Goal: Browse casually

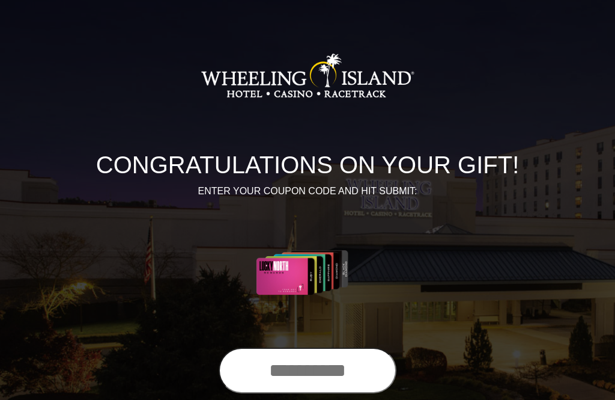
click at [284, 375] on input "text" at bounding box center [308, 370] width 178 height 46
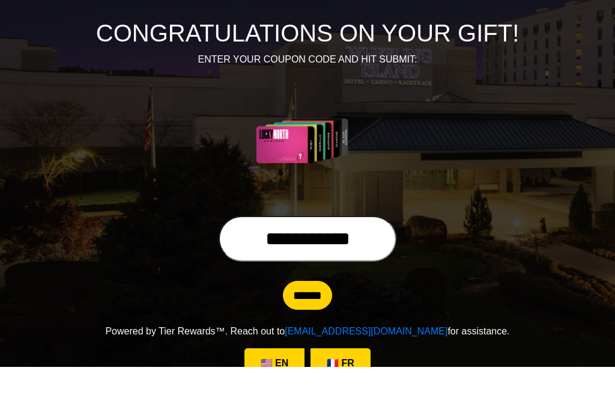
type input "**********"
click at [305, 314] on input "******" at bounding box center [307, 328] width 49 height 29
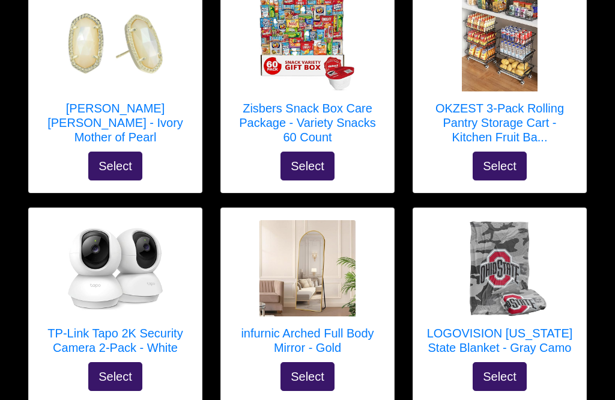
scroll to position [1578, 0]
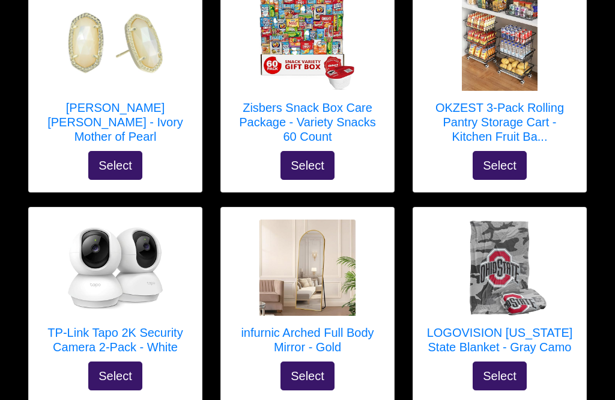
click at [76, 272] on img at bounding box center [115, 267] width 96 height 96
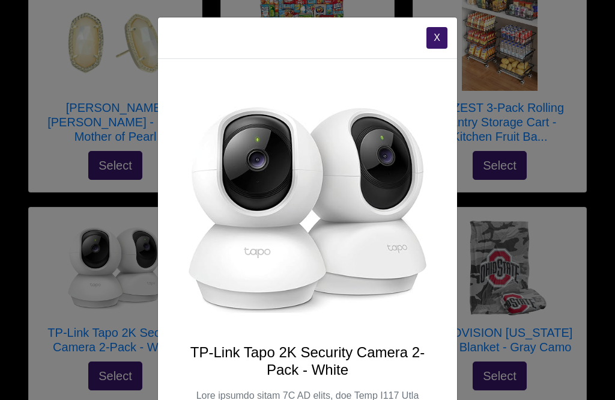
scroll to position [0, 0]
click at [437, 33] on button "X" at bounding box center [437, 38] width 21 height 22
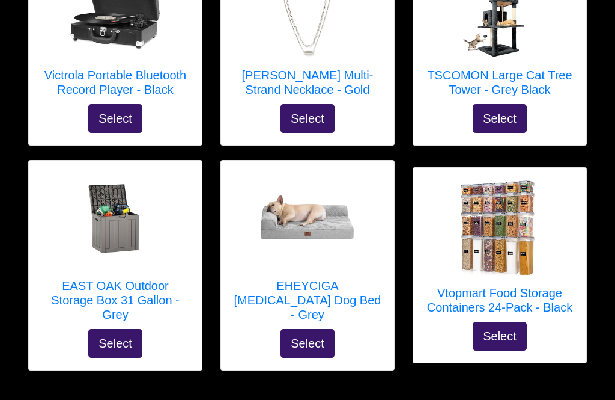
scroll to position [5571, 0]
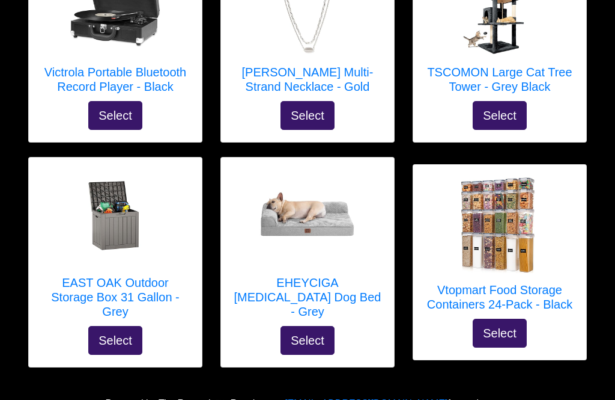
click at [103, 222] on img at bounding box center [115, 217] width 96 height 96
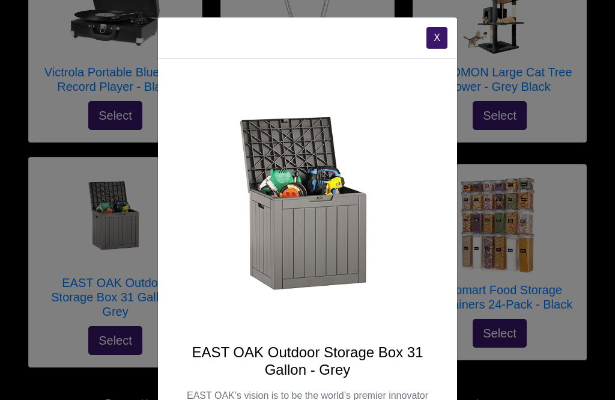
scroll to position [0, 0]
click at [433, 35] on button "X" at bounding box center [437, 38] width 21 height 22
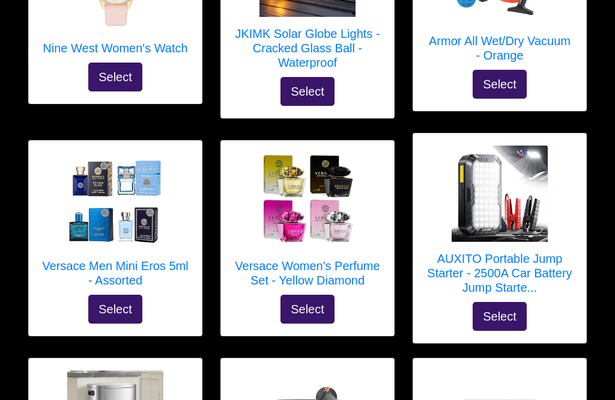
scroll to position [3383, 0]
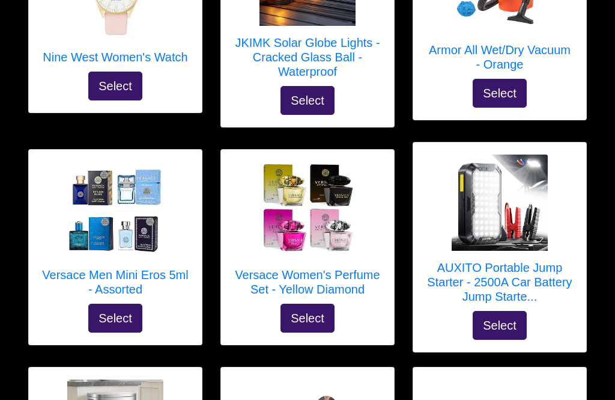
click at [282, 202] on img at bounding box center [308, 210] width 96 height 96
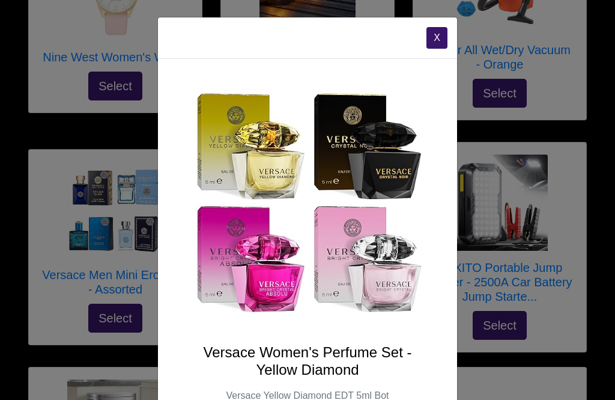
scroll to position [0, 0]
click at [433, 27] on button "X" at bounding box center [437, 38] width 21 height 22
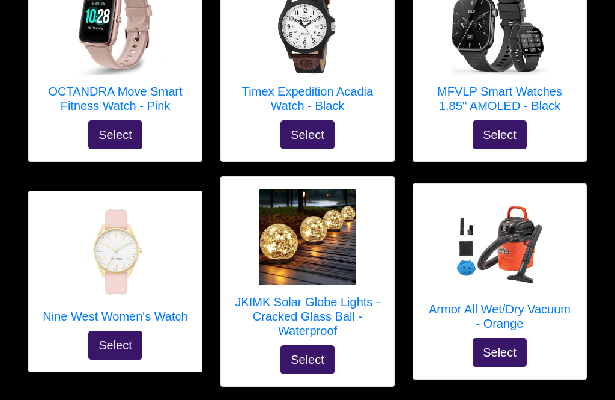
scroll to position [3123, 0]
click at [282, 223] on img at bounding box center [308, 237] width 96 height 96
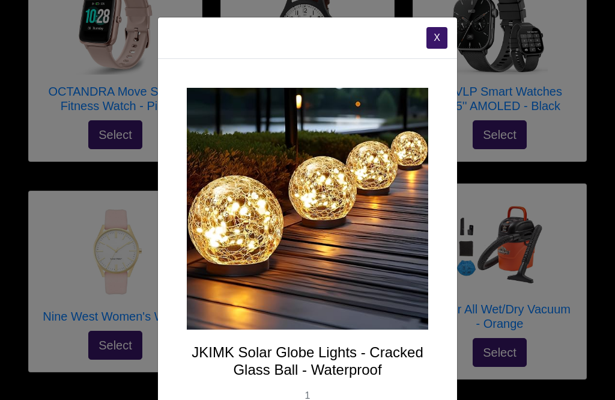
scroll to position [0, 0]
click at [436, 29] on button "X" at bounding box center [437, 38] width 21 height 22
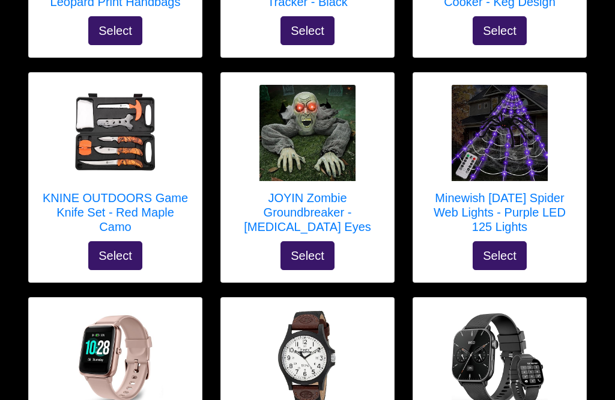
scroll to position [2788, 0]
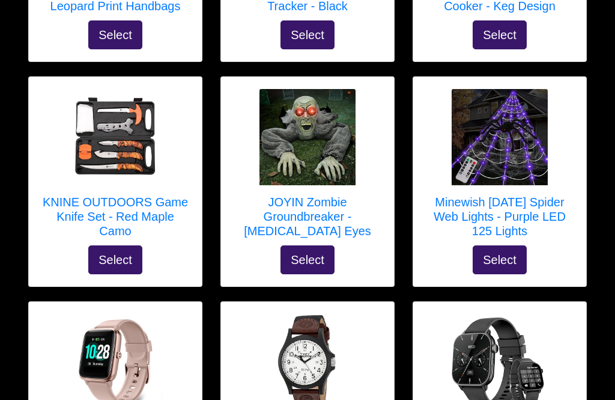
click at [297, 104] on img at bounding box center [308, 138] width 96 height 96
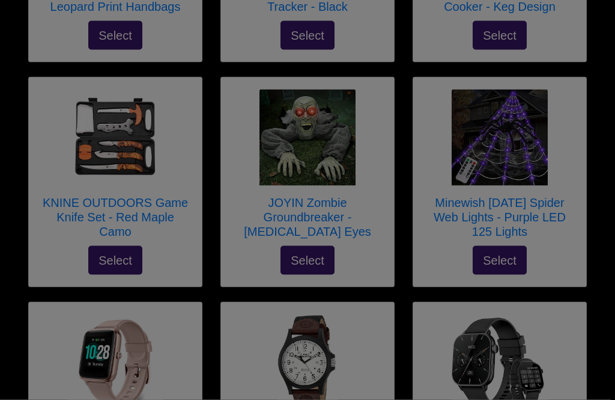
scroll to position [2788, 0]
click at [289, 118] on div at bounding box center [307, 200] width 615 height 400
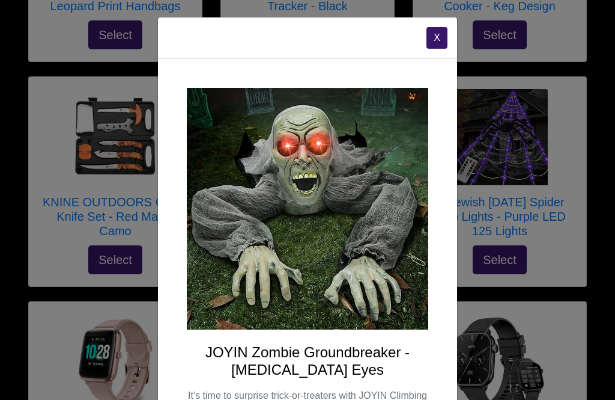
scroll to position [0, 0]
click at [431, 30] on button "X" at bounding box center [437, 38] width 21 height 22
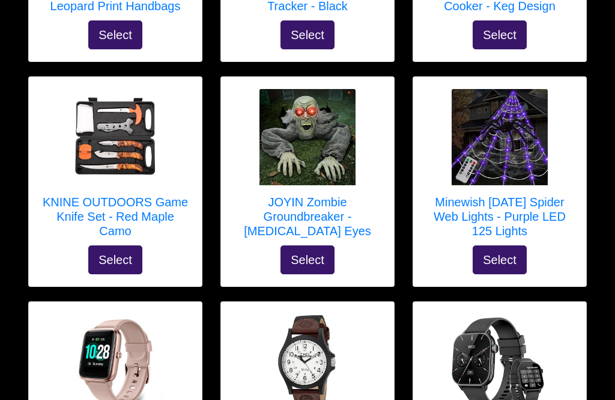
click at [500, 111] on img at bounding box center [500, 137] width 96 height 96
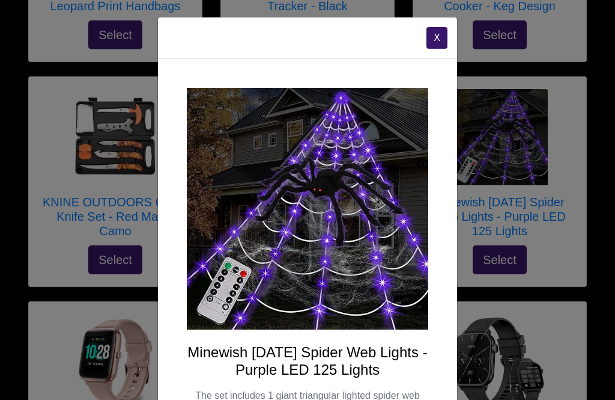
click at [433, 40] on button "X" at bounding box center [437, 38] width 21 height 22
